Goal: Information Seeking & Learning: Learn about a topic

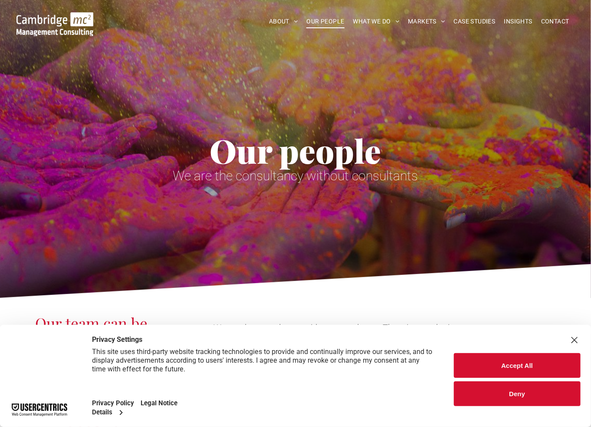
click at [513, 366] on button "Accept All" at bounding box center [517, 365] width 127 height 25
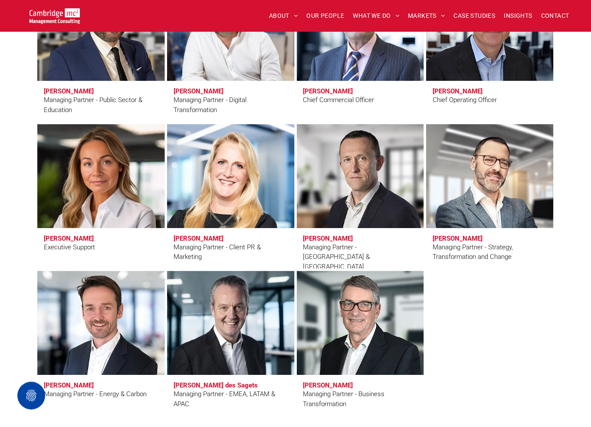
scroll to position [608, 0]
